Goal: Navigation & Orientation: Find specific page/section

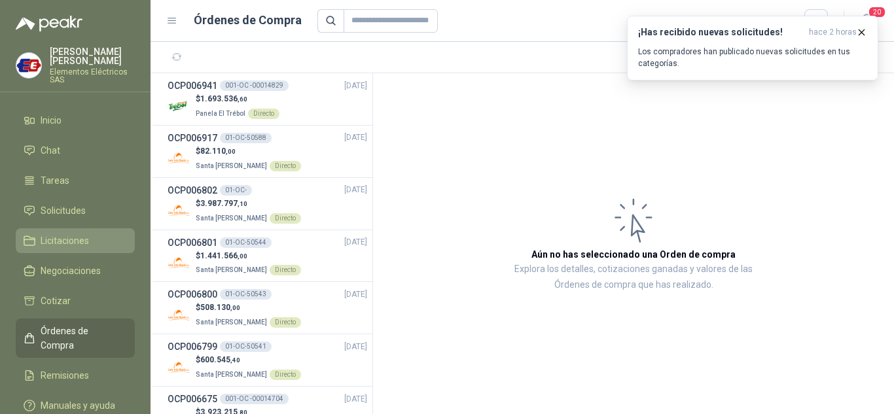
click at [64, 238] on span "Licitaciones" at bounding box center [65, 241] width 48 height 14
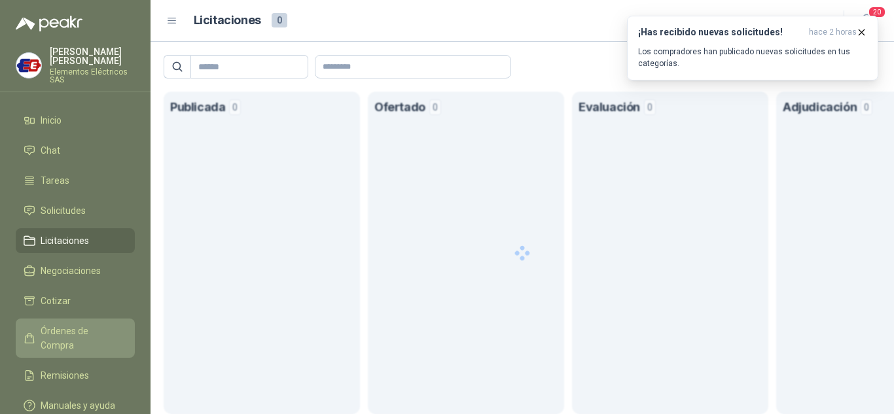
click at [62, 331] on span "Órdenes de Compra" at bounding box center [82, 338] width 82 height 29
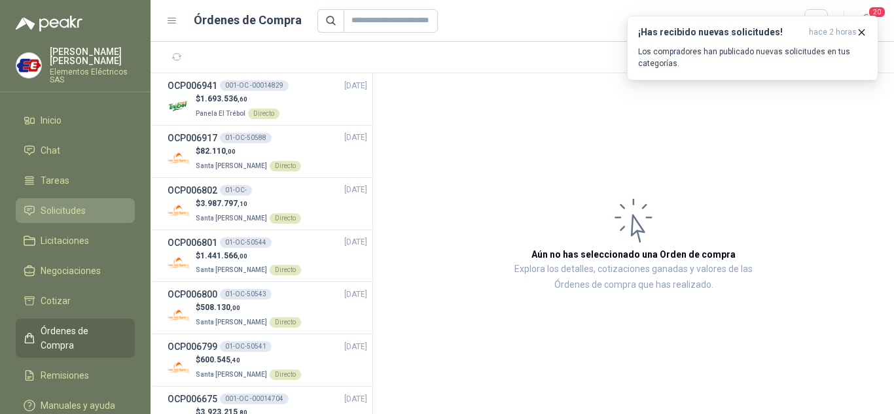
click at [65, 207] on span "Solicitudes" at bounding box center [63, 211] width 45 height 14
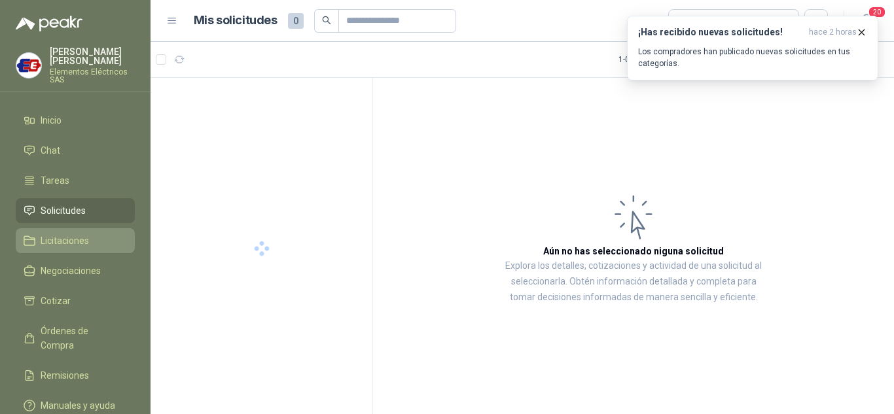
click at [67, 240] on span "Licitaciones" at bounding box center [65, 241] width 48 height 14
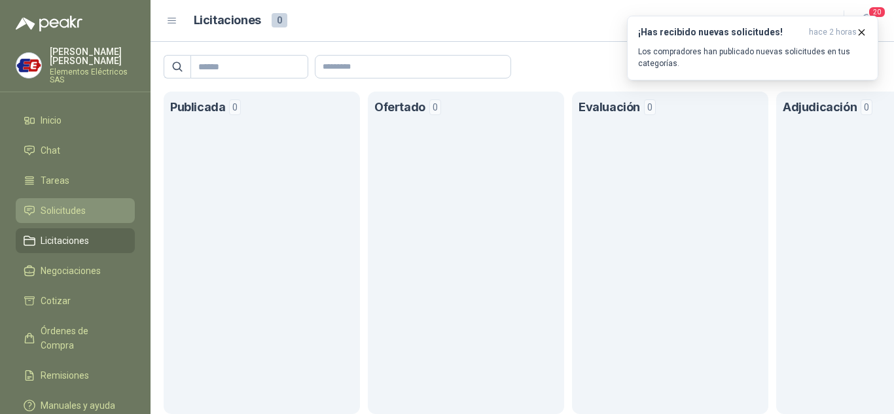
click at [67, 214] on span "Solicitudes" at bounding box center [63, 211] width 45 height 14
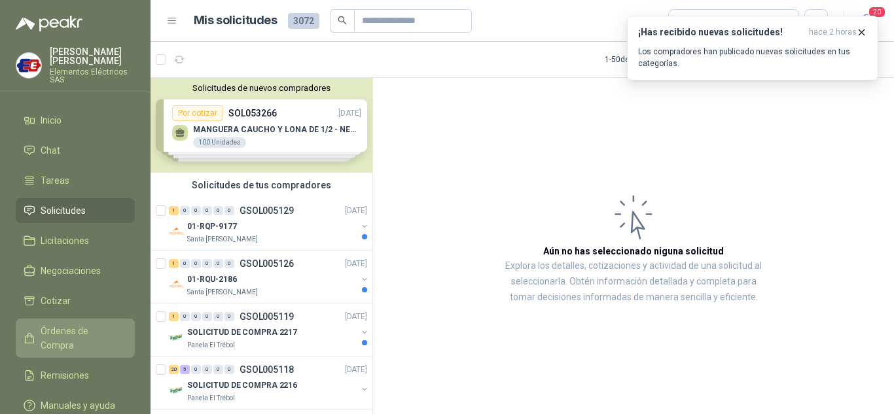
click at [59, 334] on span "Órdenes de Compra" at bounding box center [82, 338] width 82 height 29
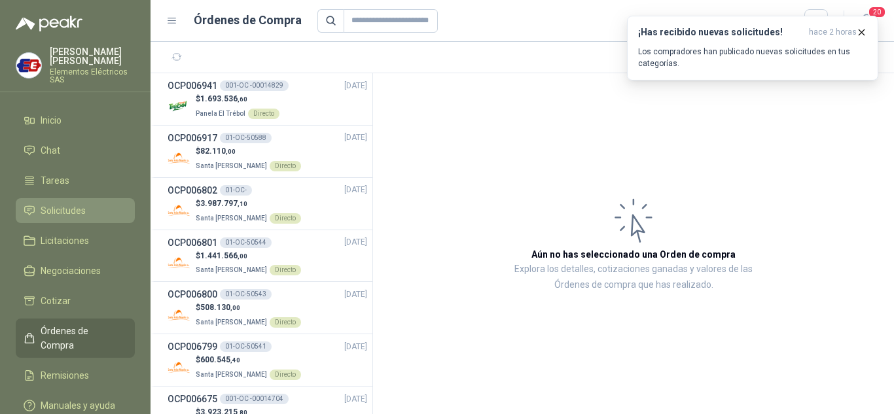
click at [62, 209] on span "Solicitudes" at bounding box center [63, 211] width 45 height 14
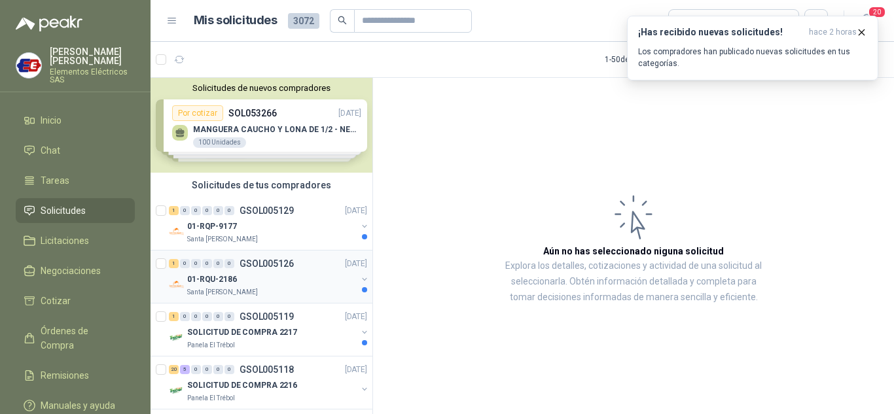
click at [194, 278] on p "01-RQU-2186" at bounding box center [212, 280] width 50 height 12
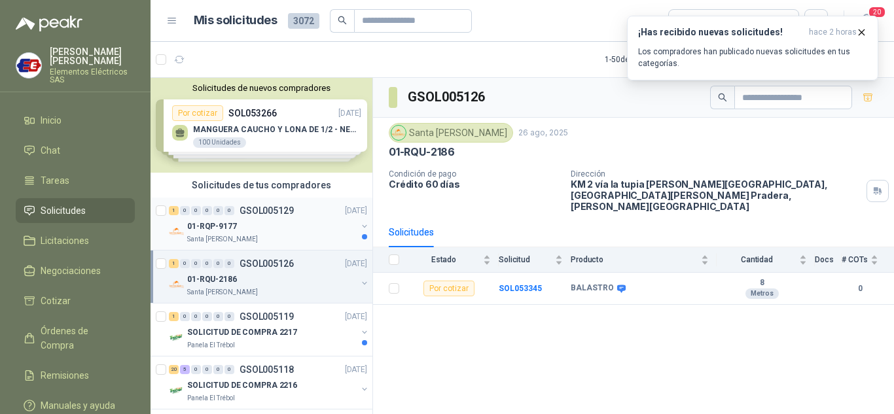
click at [227, 221] on p "01-RQP-9177" at bounding box center [212, 227] width 50 height 12
click at [219, 287] on p "Santa [PERSON_NAME]" at bounding box center [222, 292] width 71 height 10
click at [227, 221] on p "01-RQP-9177" at bounding box center [212, 227] width 50 height 12
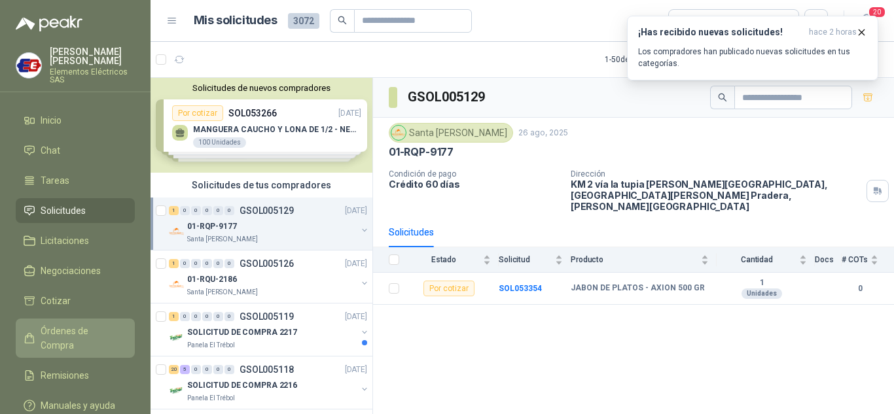
click at [77, 329] on span "Órdenes de Compra" at bounding box center [82, 338] width 82 height 29
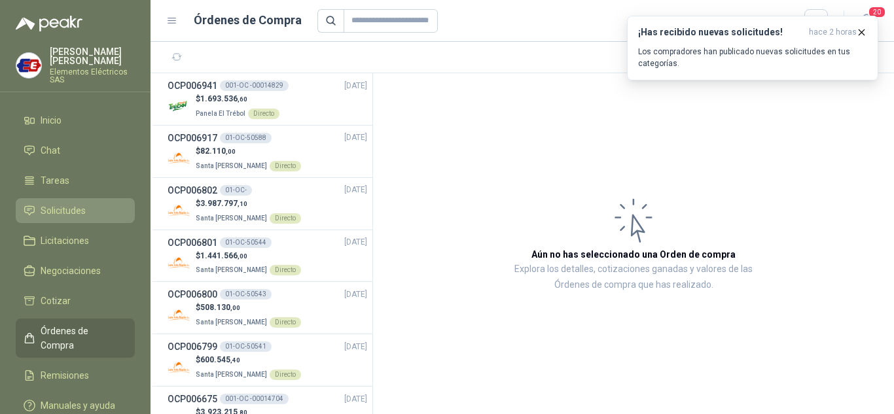
click at [75, 210] on span "Solicitudes" at bounding box center [63, 211] width 45 height 14
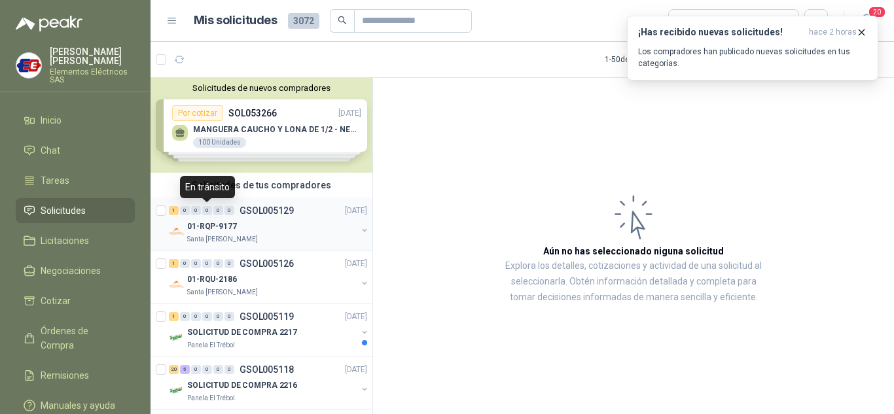
click at [203, 213] on div "0" at bounding box center [207, 210] width 10 height 9
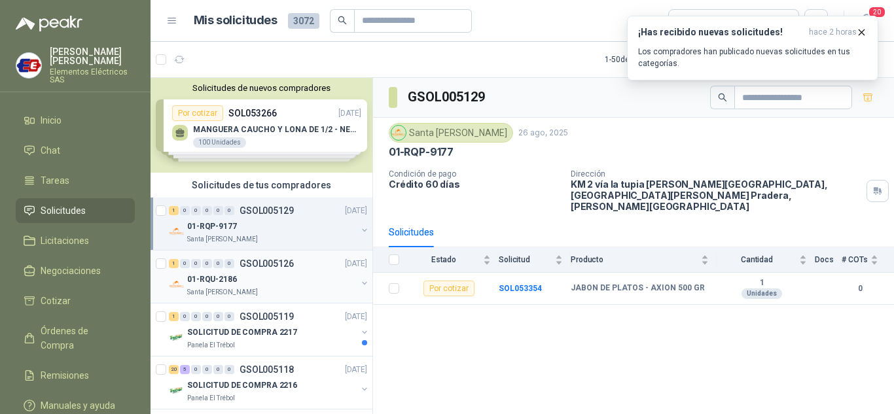
click at [209, 278] on p "01-RQU-2186" at bounding box center [212, 280] width 50 height 12
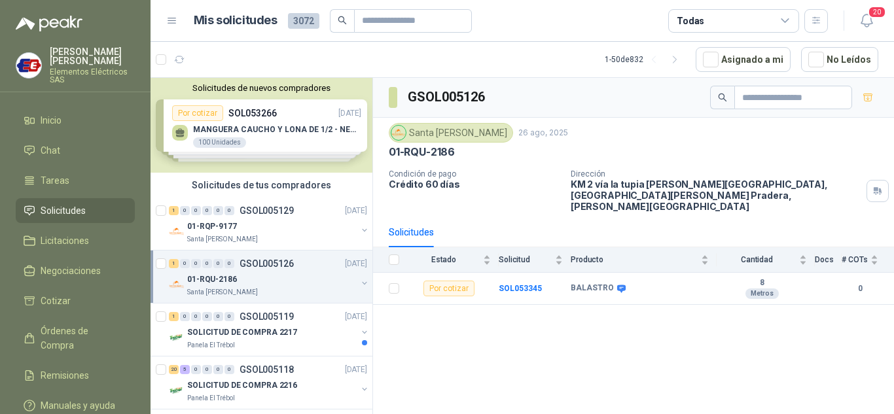
click at [52, 210] on span "Solicitudes" at bounding box center [63, 211] width 45 height 14
